Goal: Task Accomplishment & Management: Use online tool/utility

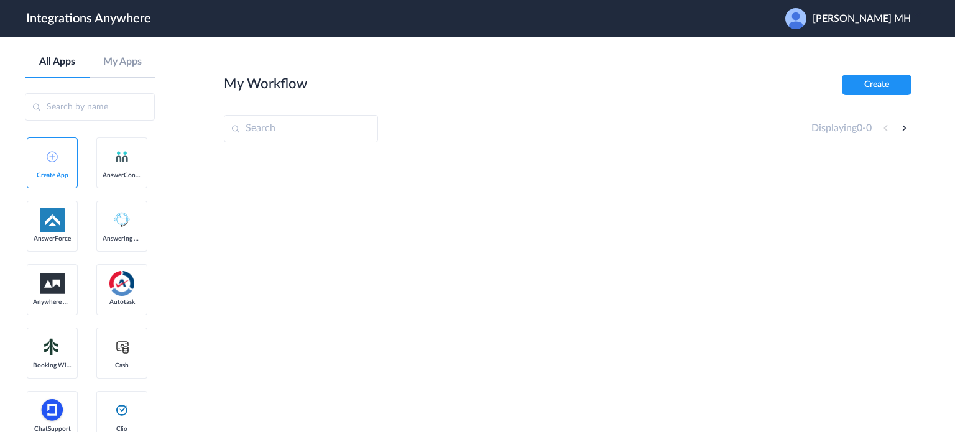
click at [858, 17] on span "Barbara Pretlove MH" at bounding box center [861, 19] width 98 height 12
click at [812, 50] on li "Logout" at bounding box center [847, 50] width 154 height 23
click at [775, 24] on button "Launch Account" at bounding box center [736, 19] width 105 height 12
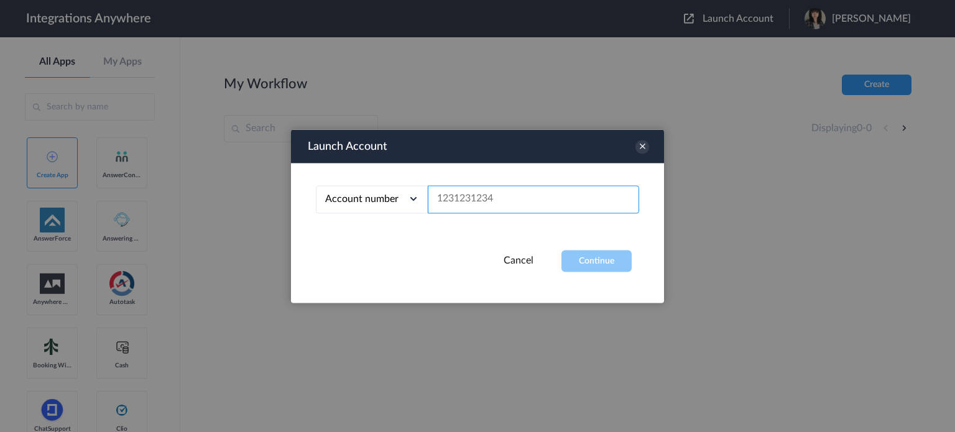
click at [497, 198] on input "text" at bounding box center [533, 199] width 211 height 28
paste input "9802851915"
type input "9802851915"
